Goal: Task Accomplishment & Management: Manage account settings

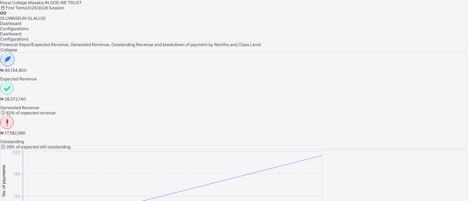
click at [6, 12] on span "OO" at bounding box center [3, 12] width 6 height 5
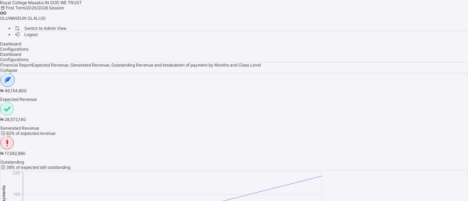
click at [67, 30] on span "Switch to Admin View" at bounding box center [40, 28] width 53 height 7
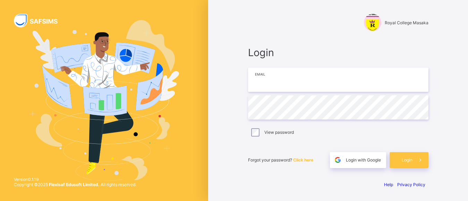
type input "**********"
